Goal: Use online tool/utility: Utilize a website feature to perform a specific function

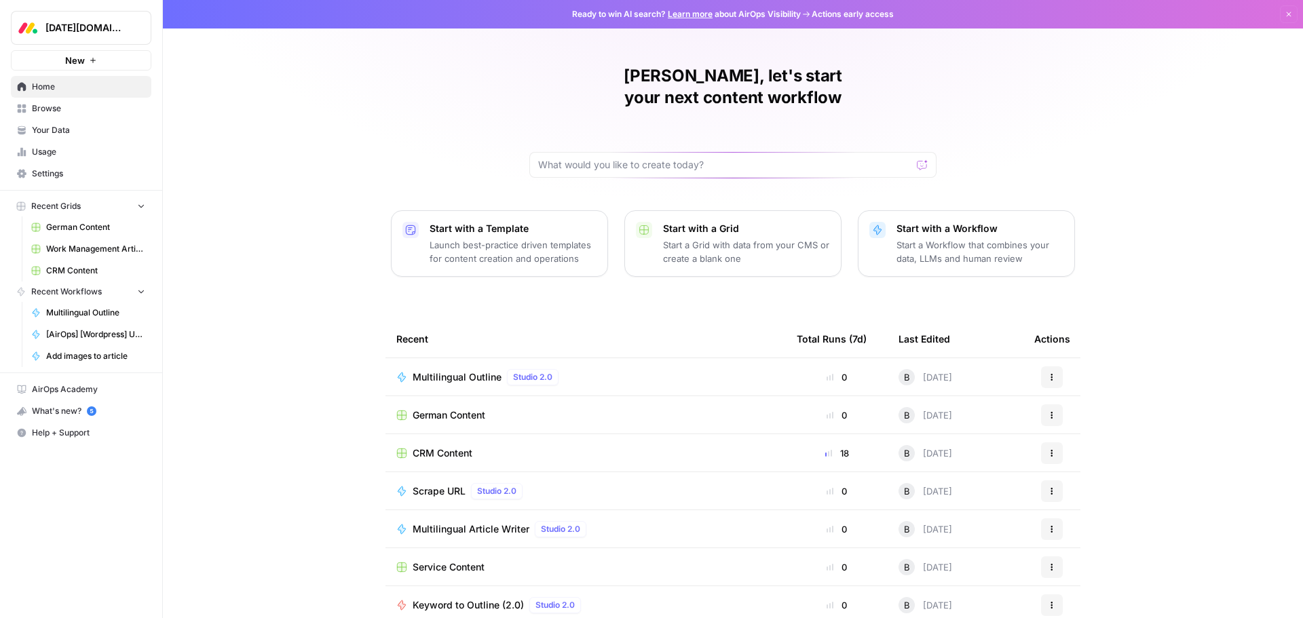
drag, startPoint x: 0, startPoint y: 0, endPoint x: 56, endPoint y: 109, distance: 122.0
click at [56, 109] on span "Browse" at bounding box center [88, 108] width 113 height 12
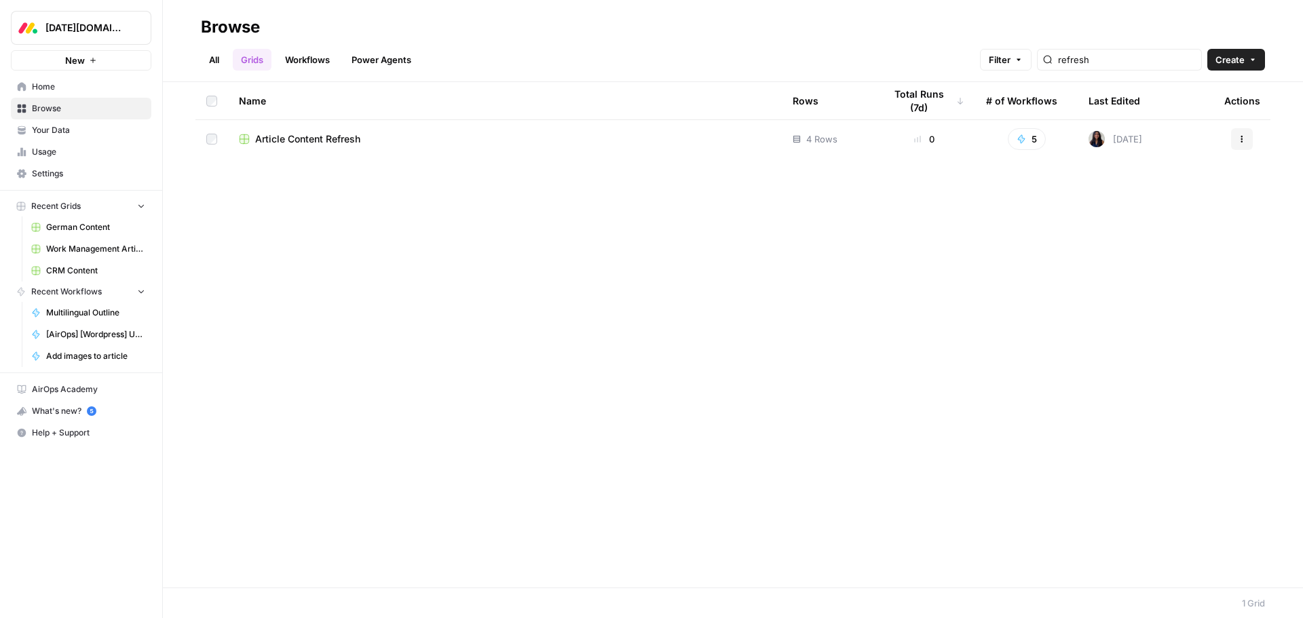
click at [256, 64] on link "Grids" at bounding box center [252, 60] width 39 height 22
click at [216, 60] on link "All" at bounding box center [214, 60] width 26 height 22
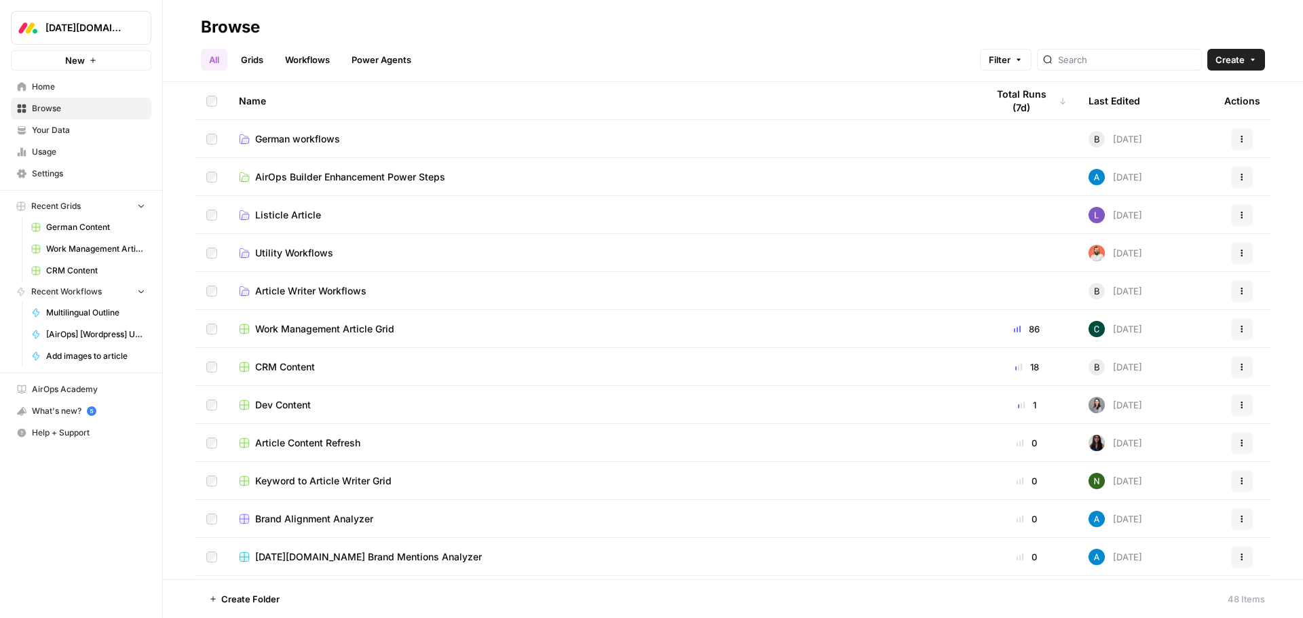
click at [261, 59] on link "Grids" at bounding box center [252, 60] width 39 height 22
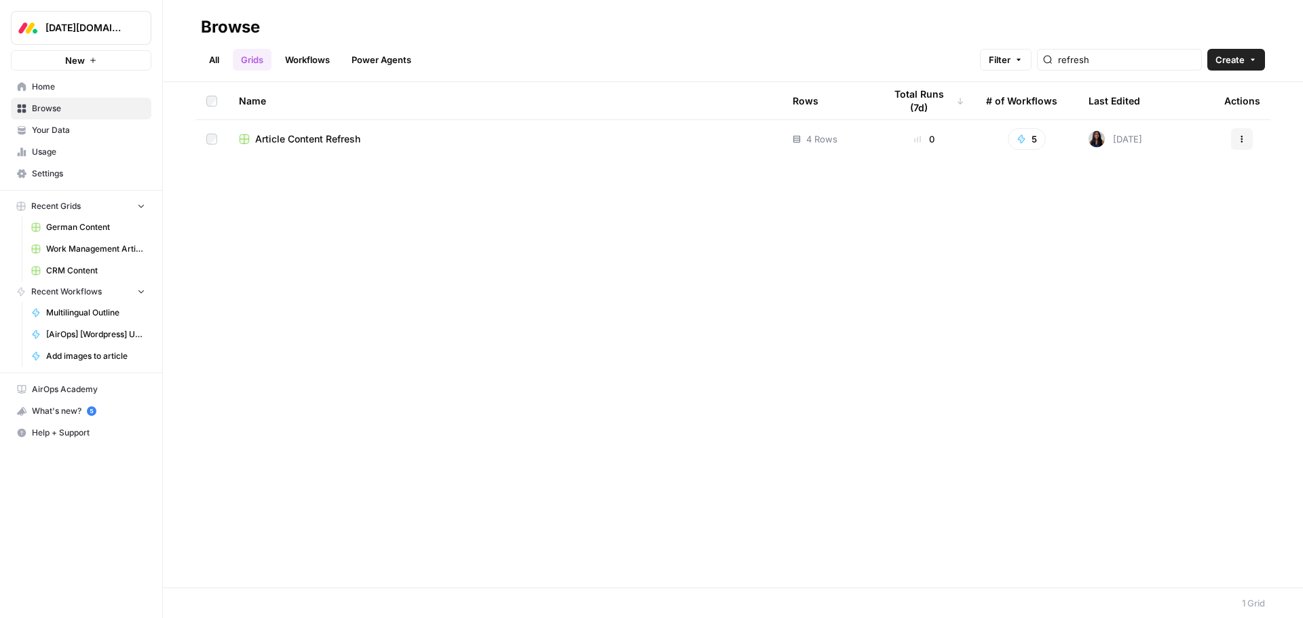
click at [78, 252] on span "Work Management Article Grid" at bounding box center [95, 249] width 99 height 12
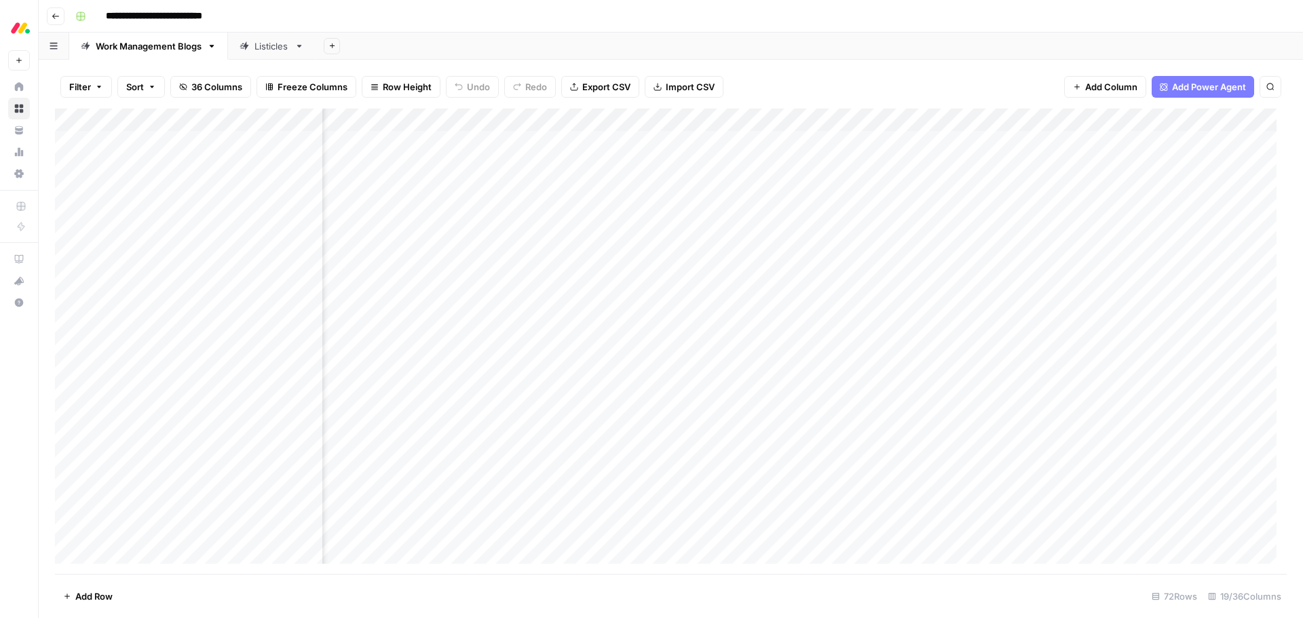
scroll to position [0, 633]
click at [1112, 143] on div "Add Column" at bounding box center [671, 342] width 1232 height 466
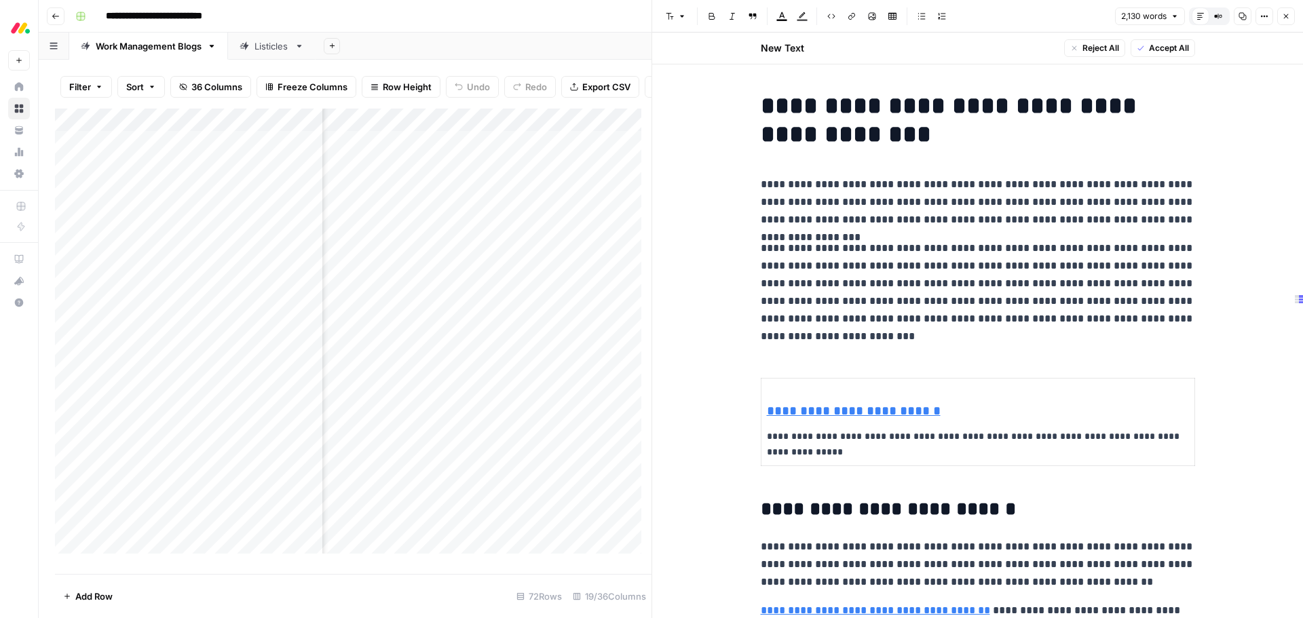
drag, startPoint x: 805, startPoint y: 214, endPoint x: 844, endPoint y: 307, distance: 101.0
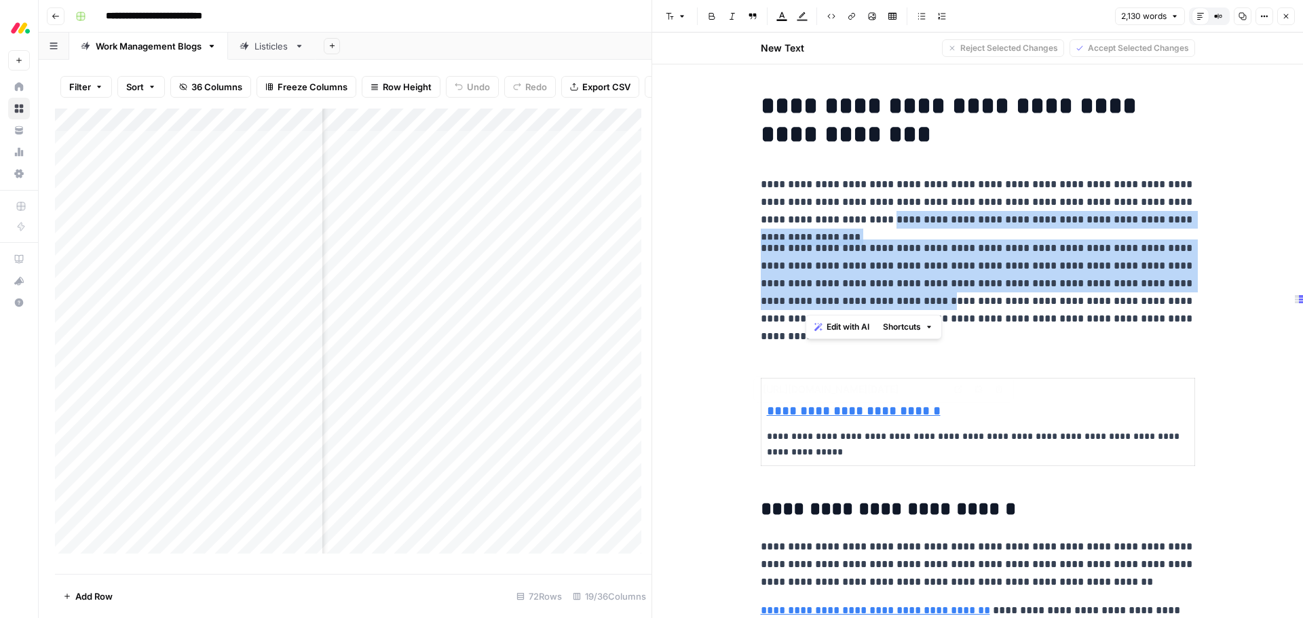
click at [873, 539] on p "**********" at bounding box center [978, 564] width 434 height 53
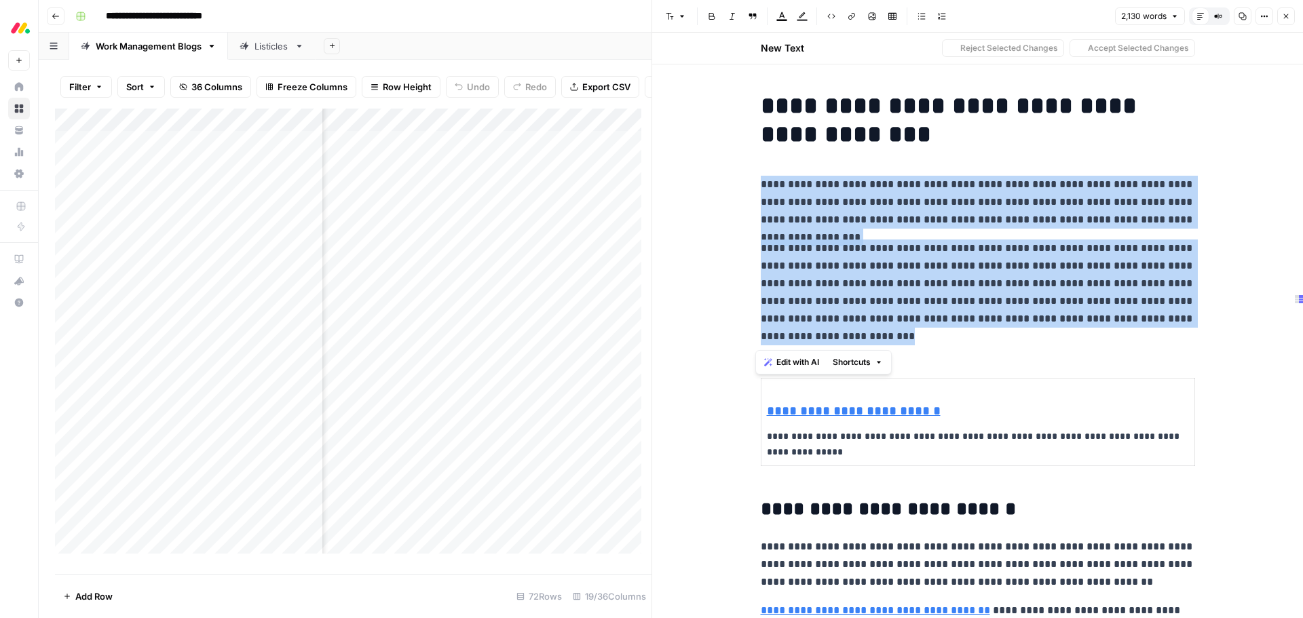
drag, startPoint x: 812, startPoint y: 341, endPoint x: 751, endPoint y: 180, distance: 172.0
click at [793, 364] on span "Edit with AI" at bounding box center [797, 362] width 43 height 12
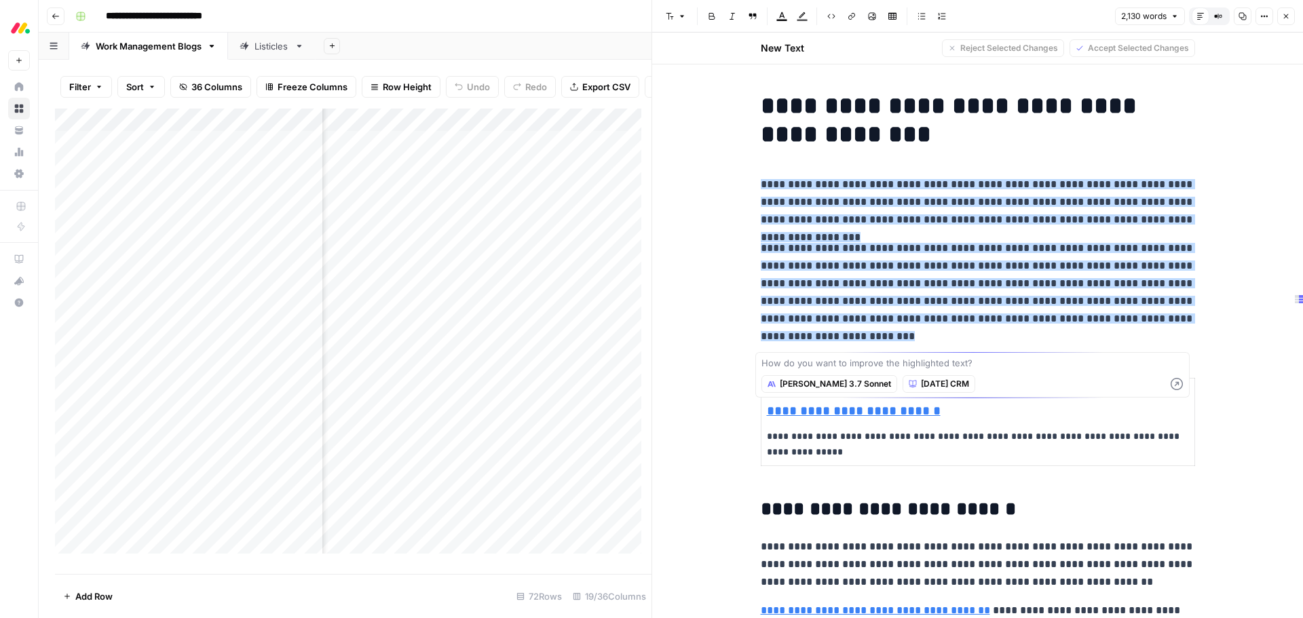
click at [805, 358] on textarea at bounding box center [972, 363] width 422 height 14
type textarea "add a bullet point list with header - key takeaways"
click at [1175, 384] on icon "button" at bounding box center [1177, 384] width 12 height 12
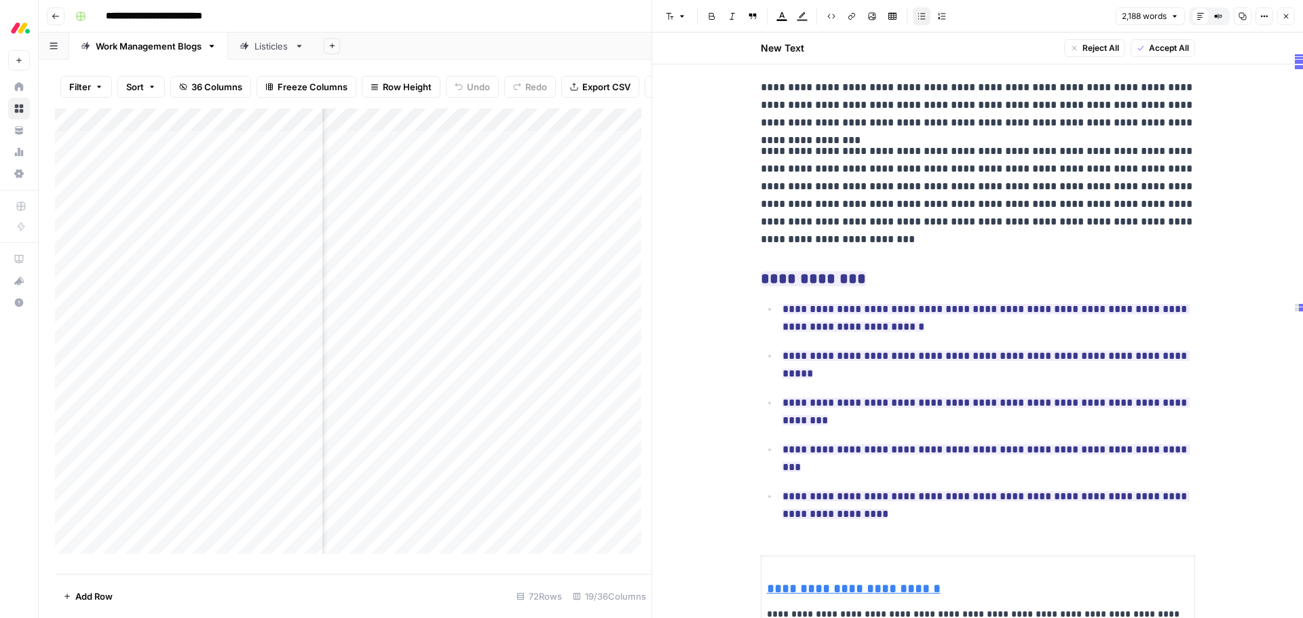
scroll to position [136, 0]
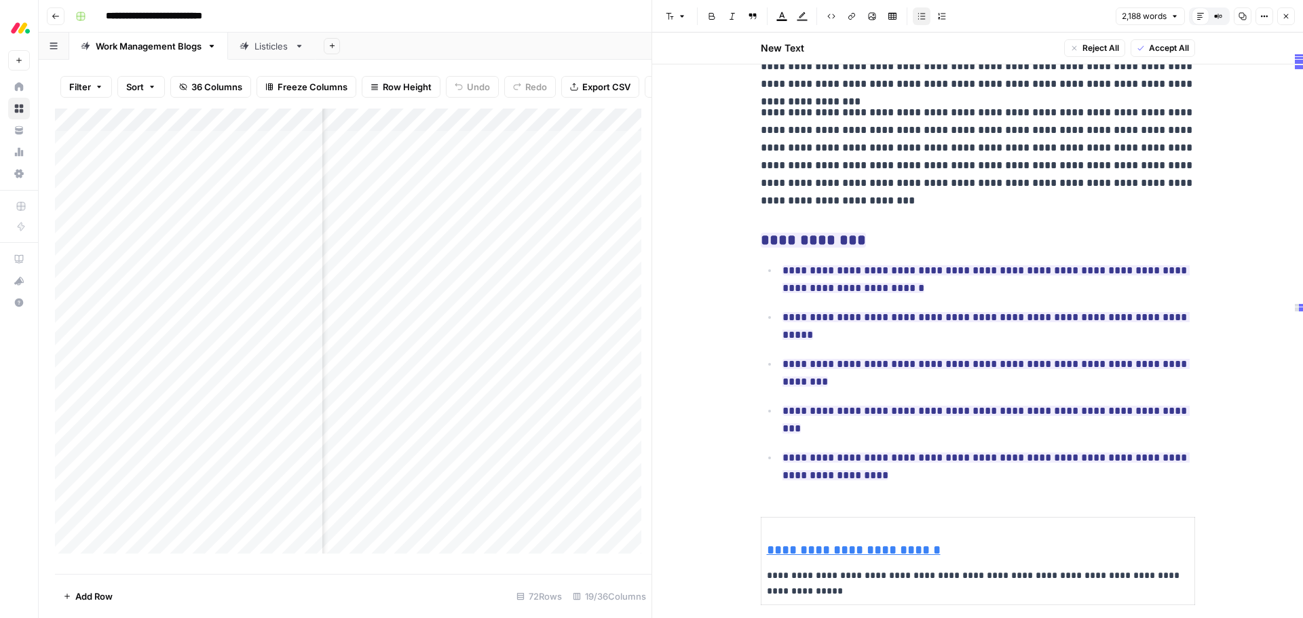
click at [1162, 49] on span "Accept All" at bounding box center [1169, 48] width 40 height 12
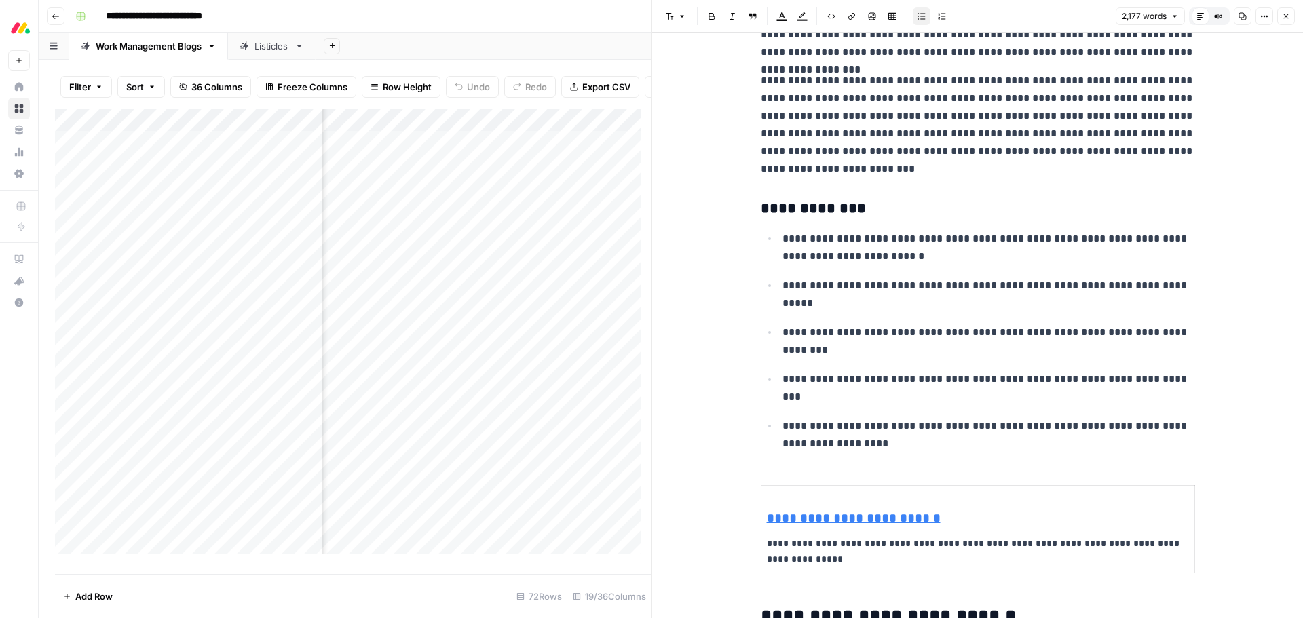
scroll to position [104, 0]
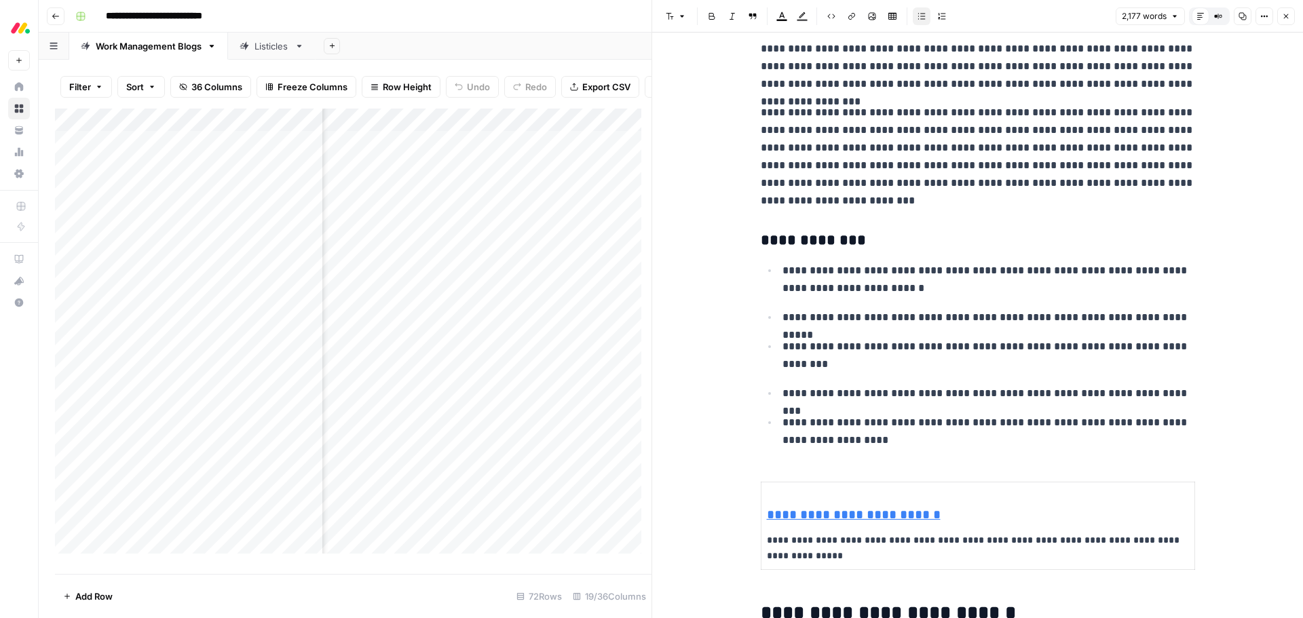
click at [1287, 17] on icon "button" at bounding box center [1286, 16] width 5 height 5
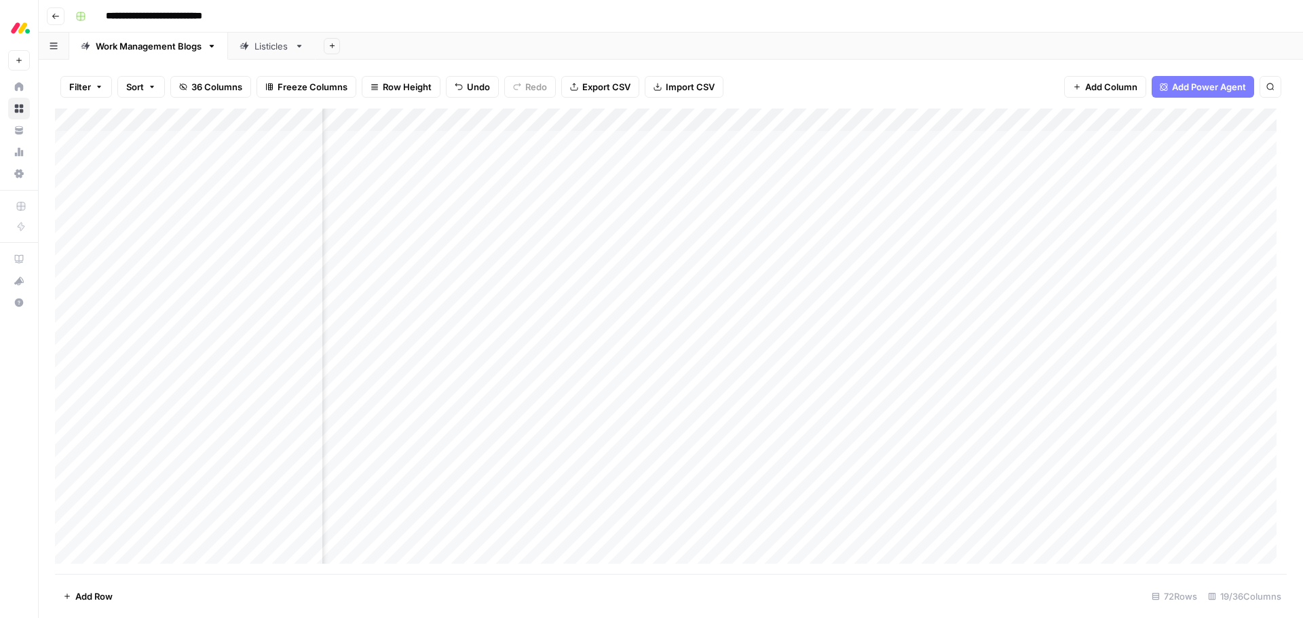
click at [280, 50] on div "Listicles" at bounding box center [271, 46] width 35 height 14
click at [977, 210] on div "Add Column" at bounding box center [671, 342] width 1232 height 466
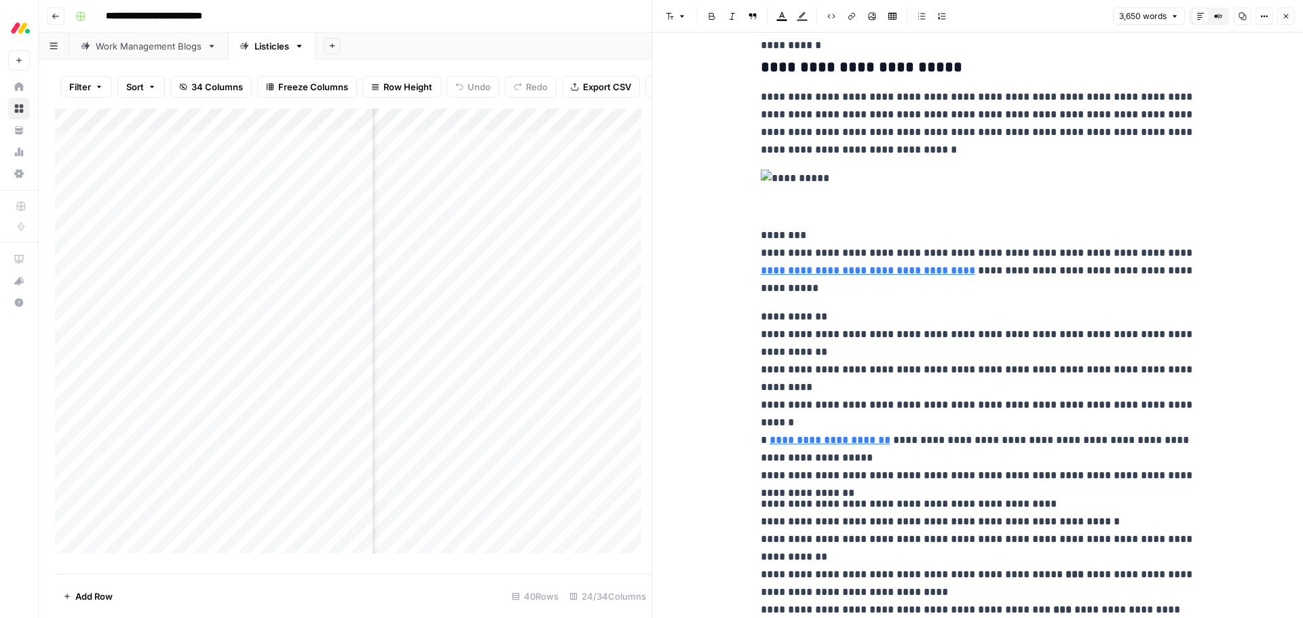
scroll to position [1629, 0]
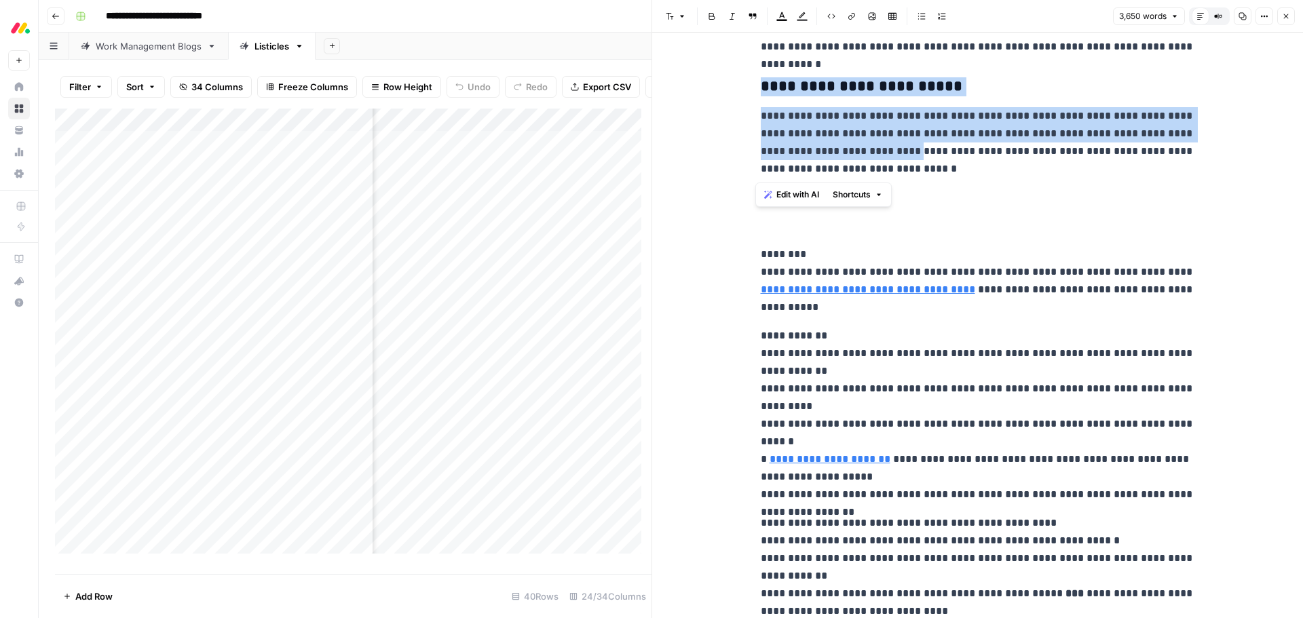
drag, startPoint x: 755, startPoint y: 84, endPoint x: 908, endPoint y: 165, distance: 172.7
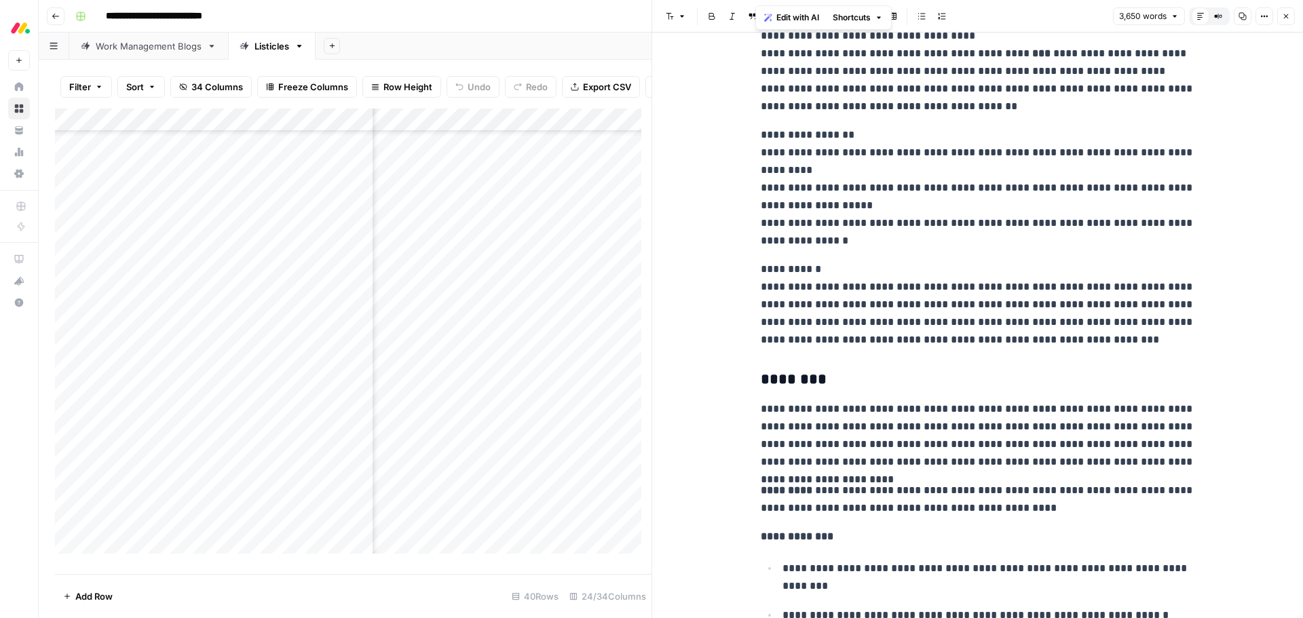
scroll to position [339, 2203]
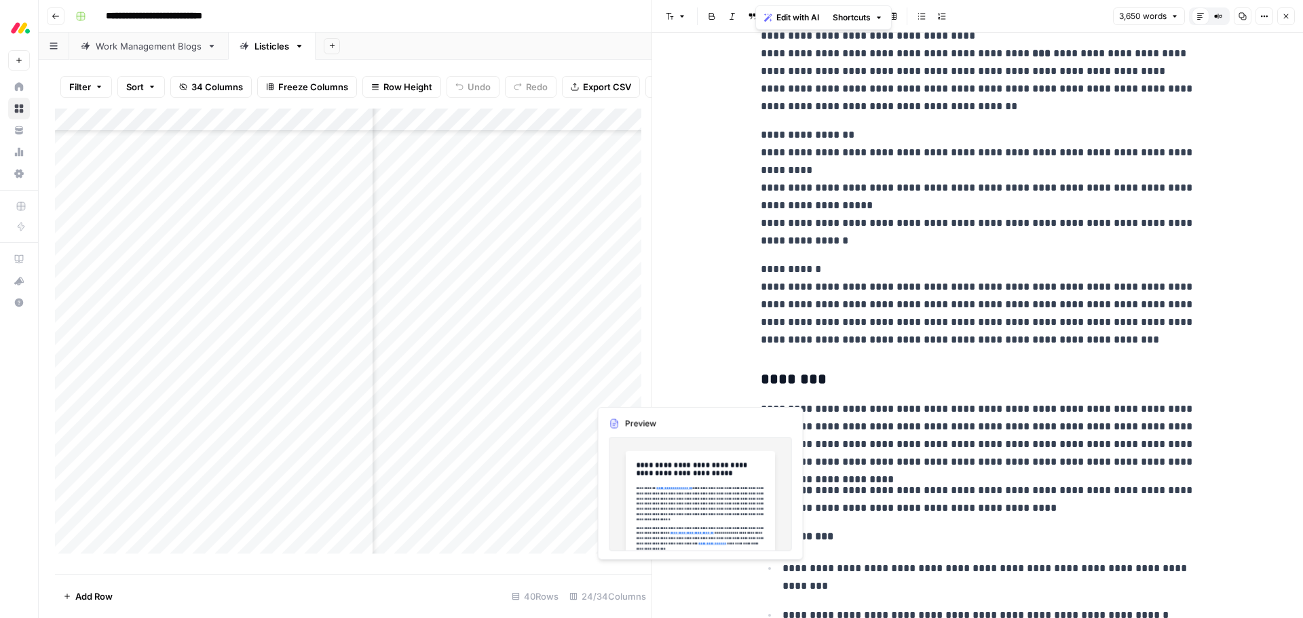
click at [611, 390] on div "Add Column" at bounding box center [353, 336] width 596 height 455
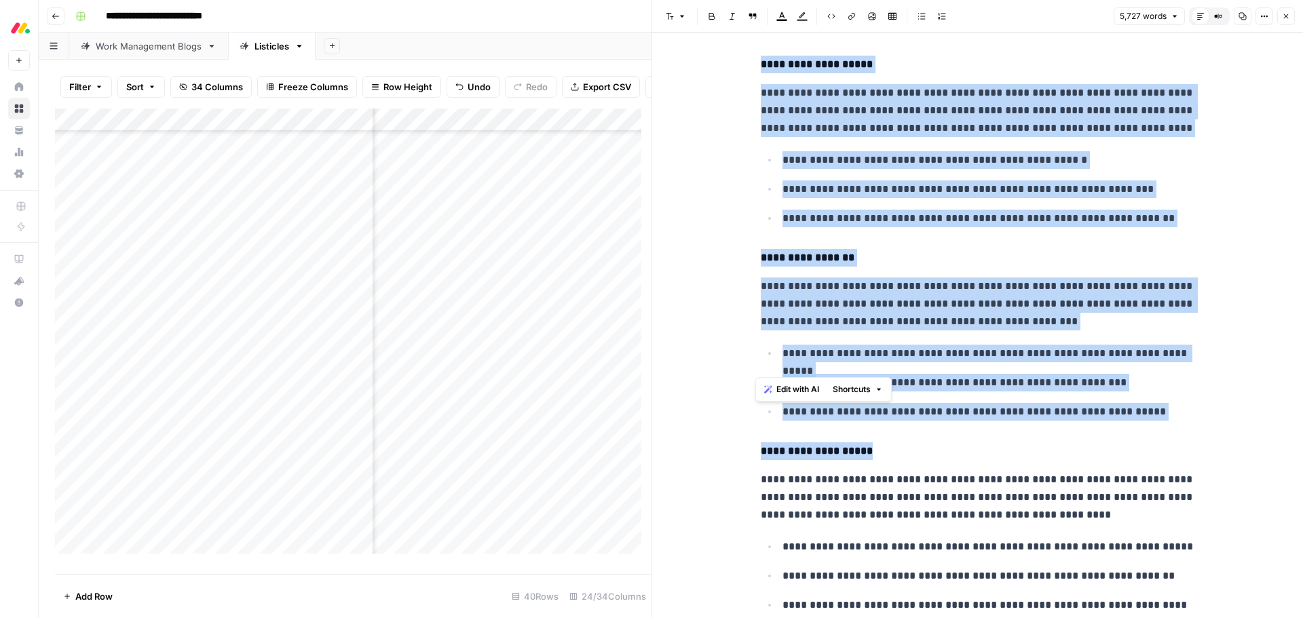
scroll to position [1764, 0]
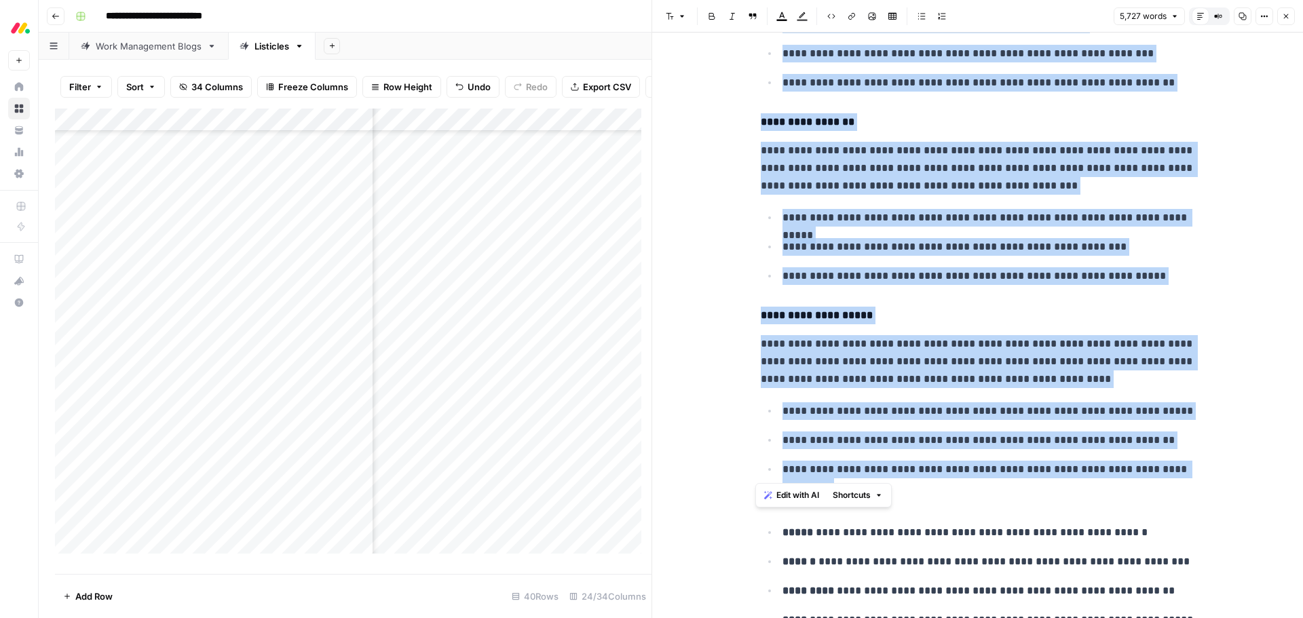
drag, startPoint x: 782, startPoint y: 113, endPoint x: 1181, endPoint y: 477, distance: 540.4
click at [1137, 270] on p "**********" at bounding box center [988, 276] width 413 height 18
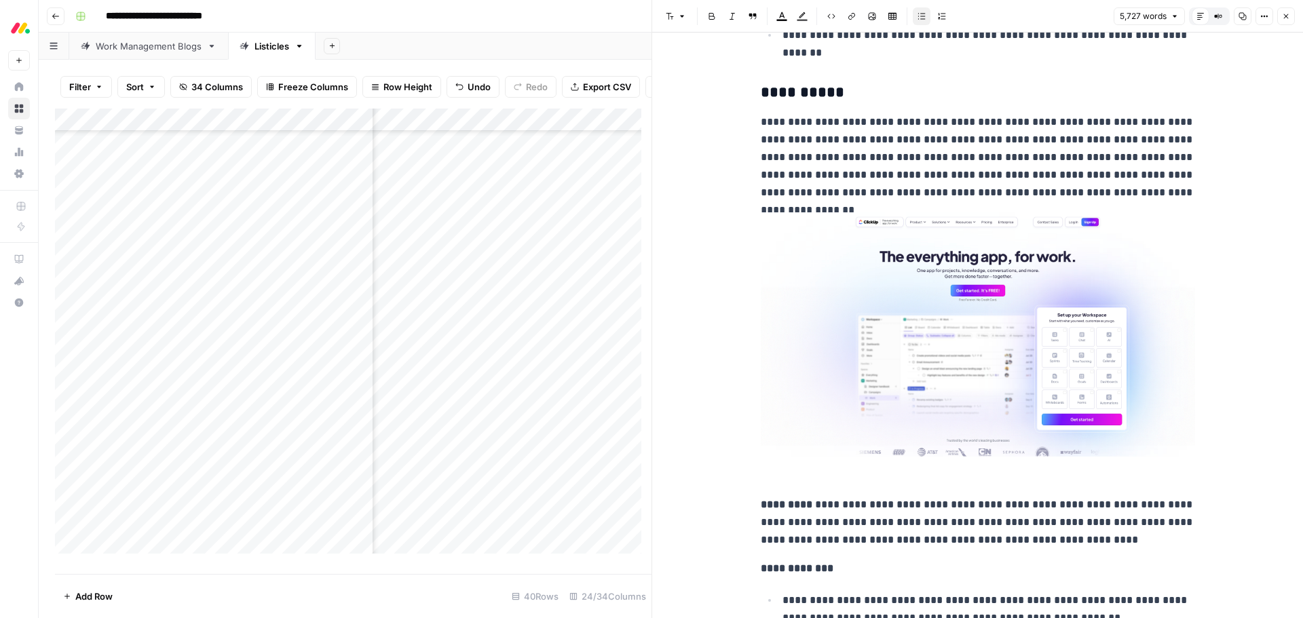
scroll to position [3597, 0]
click at [1283, 16] on icon "button" at bounding box center [1286, 16] width 8 height 8
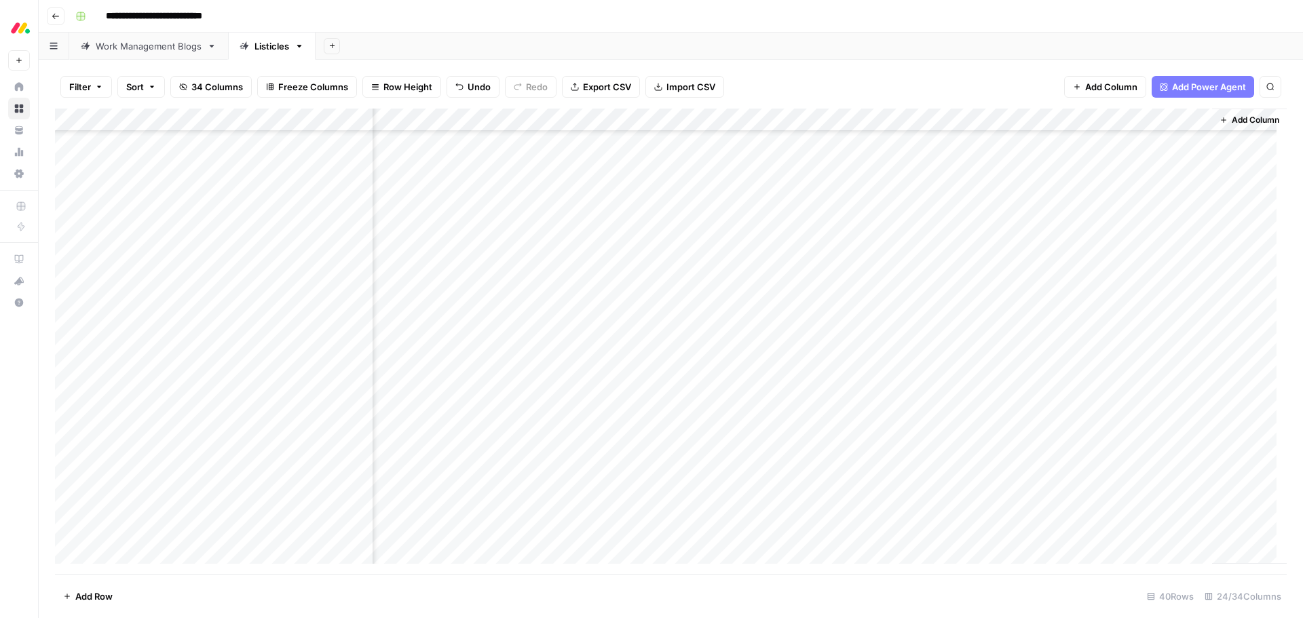
scroll to position [339, 2049]
